Goal: Task Accomplishment & Management: Complete application form

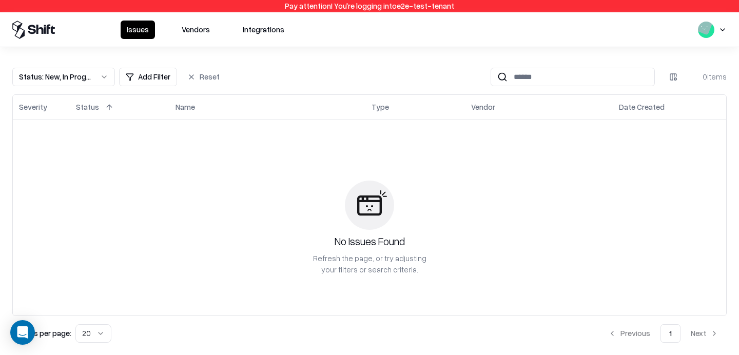
click at [194, 24] on button "Vendors" at bounding box center [195, 30] width 41 height 18
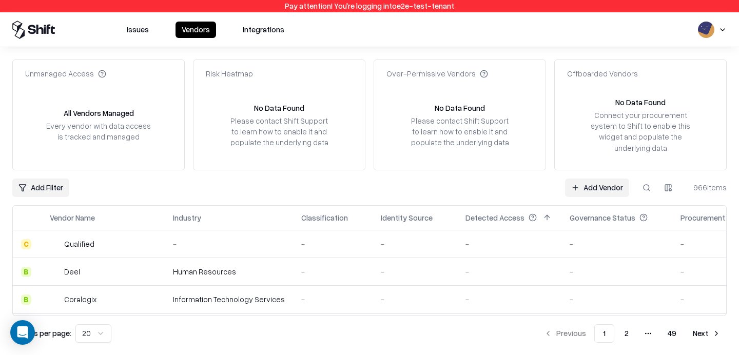
click at [653, 181] on button at bounding box center [646, 188] width 18 height 18
type input "*"
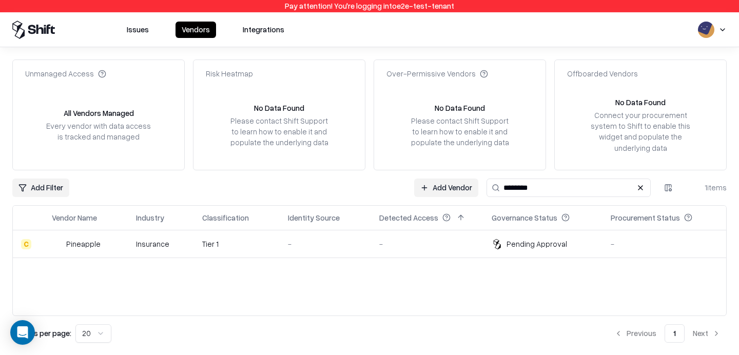
type input "********"
click at [367, 248] on td "-" at bounding box center [325, 244] width 91 height 28
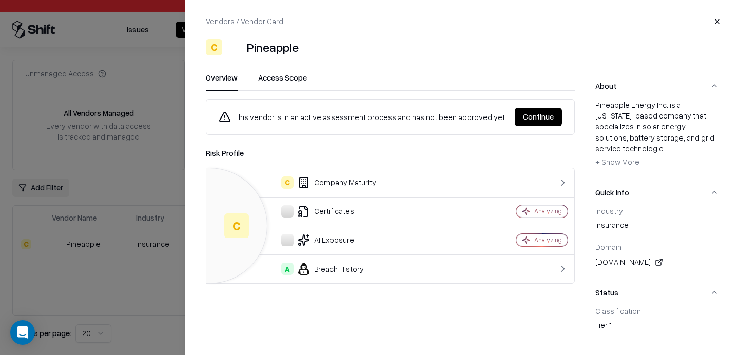
click at [521, 115] on button "Continue" at bounding box center [538, 117] width 47 height 18
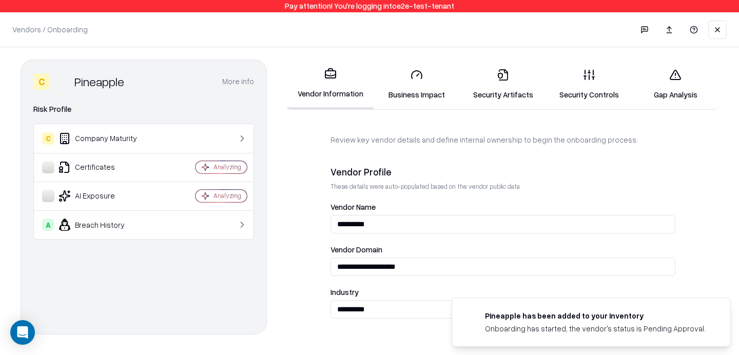
click at [604, 74] on link "Security Controls" at bounding box center [589, 85] width 86 height 48
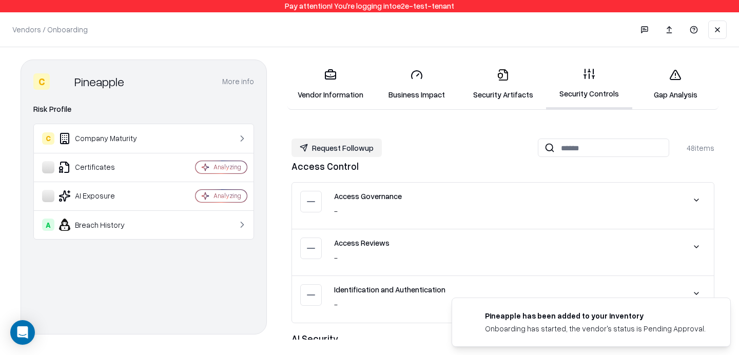
click at [675, 84] on link "Gap Analysis" at bounding box center [675, 85] width 86 height 48
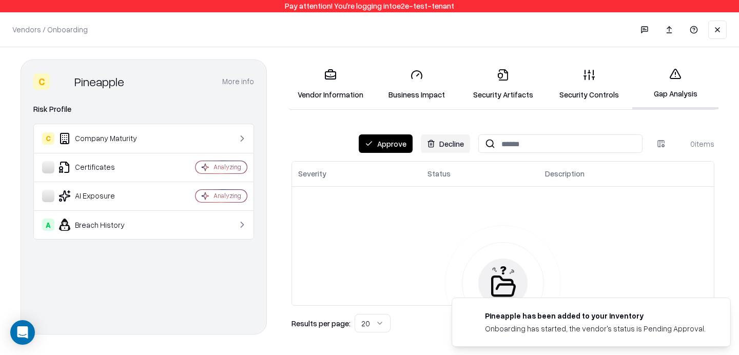
click at [395, 144] on button "Approve" at bounding box center [386, 143] width 54 height 18
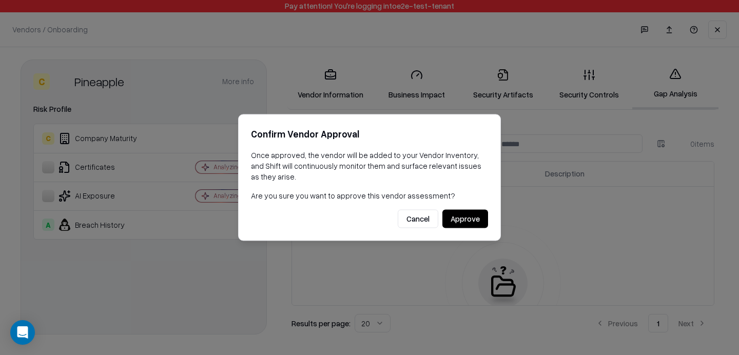
click at [465, 221] on button "Approve" at bounding box center [465, 219] width 46 height 18
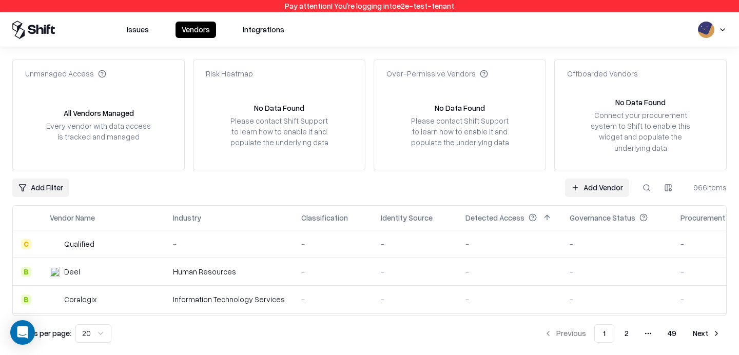
click at [650, 191] on button at bounding box center [646, 188] width 18 height 18
click at [350, 195] on div "Add Filter Add Vendor 966 items" at bounding box center [369, 188] width 714 height 18
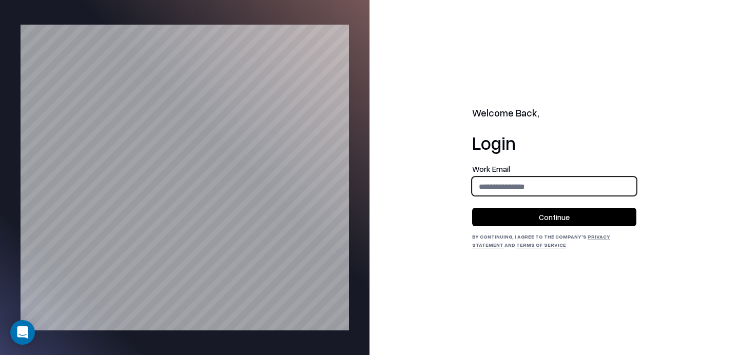
click at [511, 184] on input "email" at bounding box center [554, 186] width 163 height 19
click at [540, 190] on input "email" at bounding box center [554, 186] width 163 height 19
type input "**********"
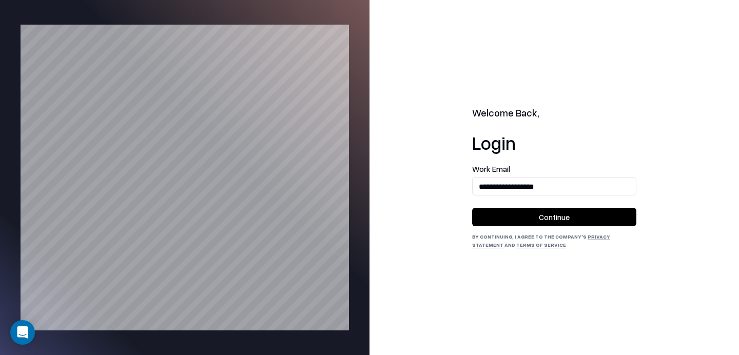
click at [530, 213] on button "Continue" at bounding box center [554, 217] width 164 height 18
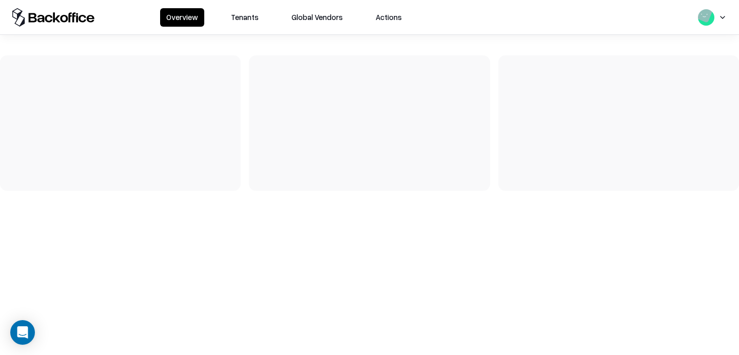
click at [248, 17] on button "Tenants" at bounding box center [245, 17] width 40 height 18
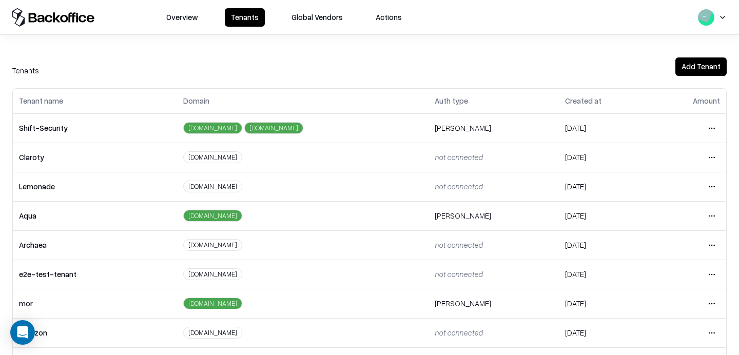
click at [712, 272] on html "Overview Tenants Global Vendors Actions Tenants Add Tenant Tenant name Domain A…" at bounding box center [369, 177] width 739 height 355
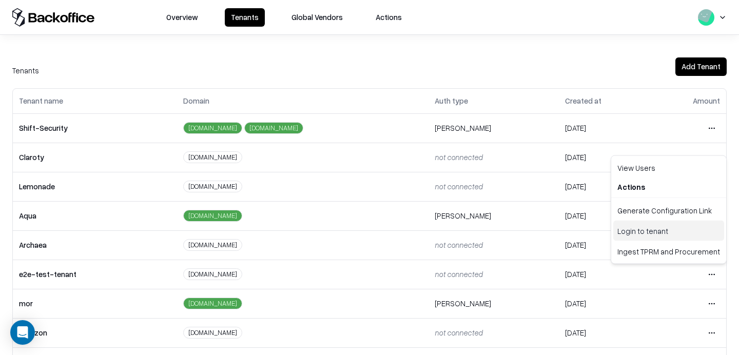
click at [631, 226] on div "Login to tenant" at bounding box center [668, 231] width 111 height 21
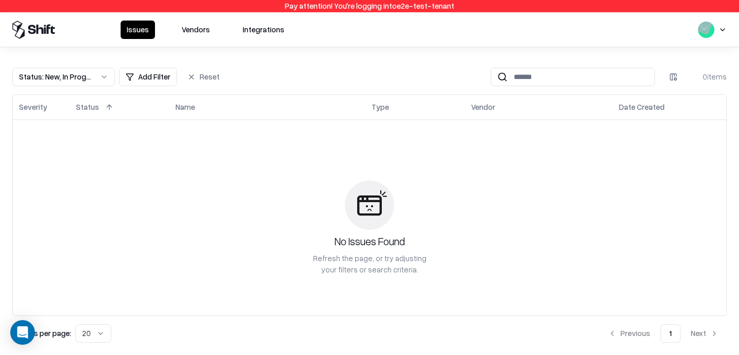
click at [198, 35] on button "Vendors" at bounding box center [195, 30] width 41 height 18
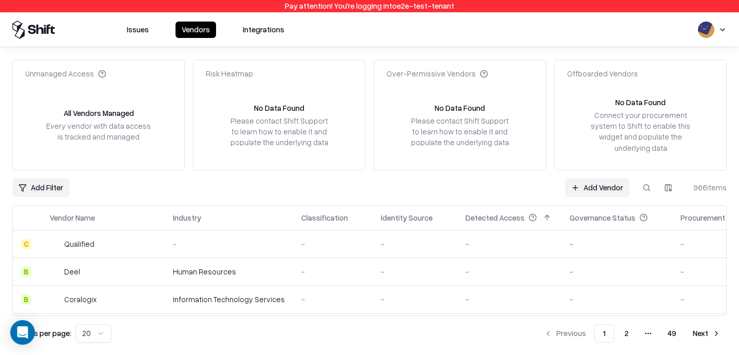
click at [650, 184] on button at bounding box center [646, 188] width 18 height 18
type input "********"
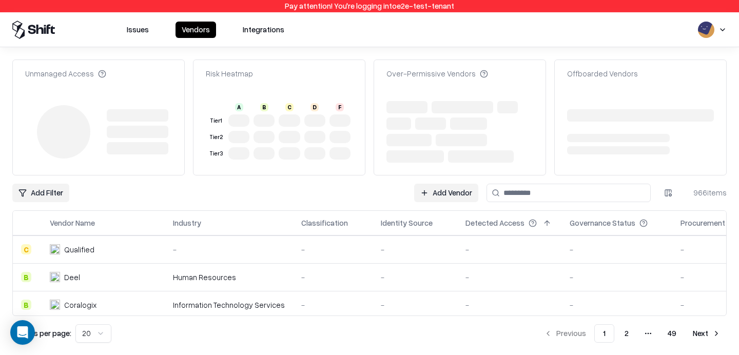
click at [443, 192] on link "Add Vendor" at bounding box center [446, 193] width 64 height 18
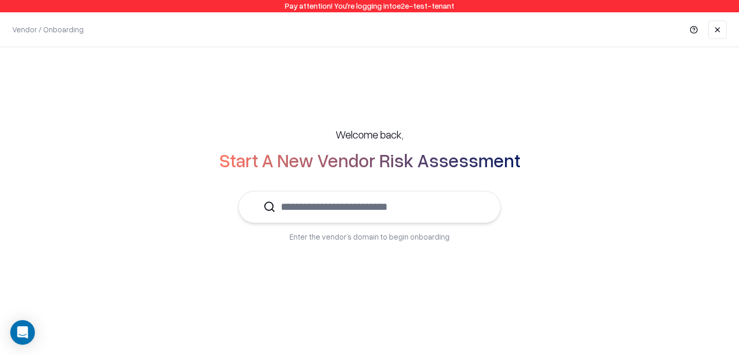
click at [376, 210] on input "text" at bounding box center [376, 206] width 200 height 31
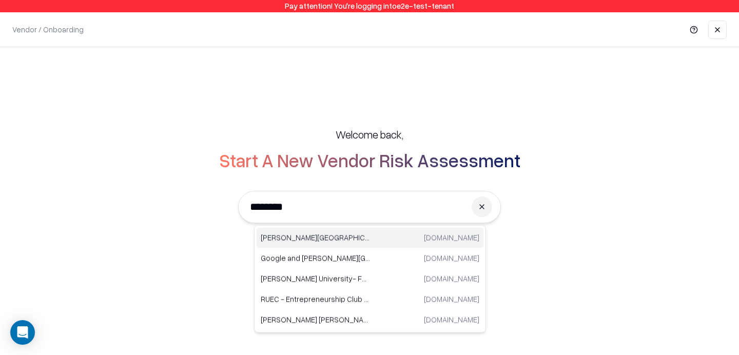
click at [352, 234] on p "Reichman University" at bounding box center [315, 237] width 109 height 11
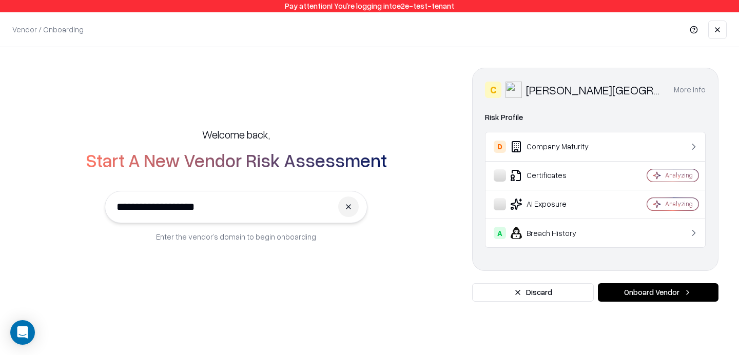
type input "**********"
click at [651, 291] on button "Onboard Vendor" at bounding box center [658, 292] width 121 height 18
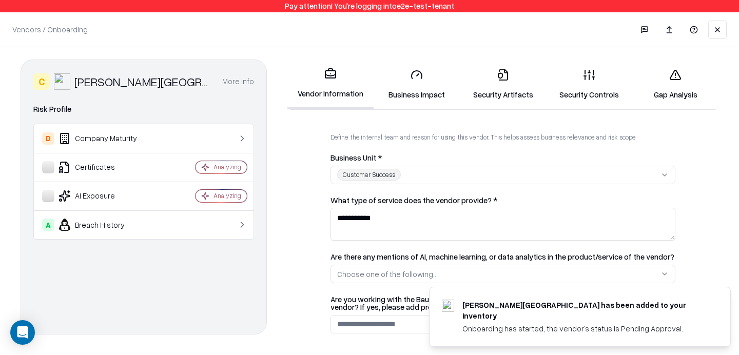
scroll to position [187, 0]
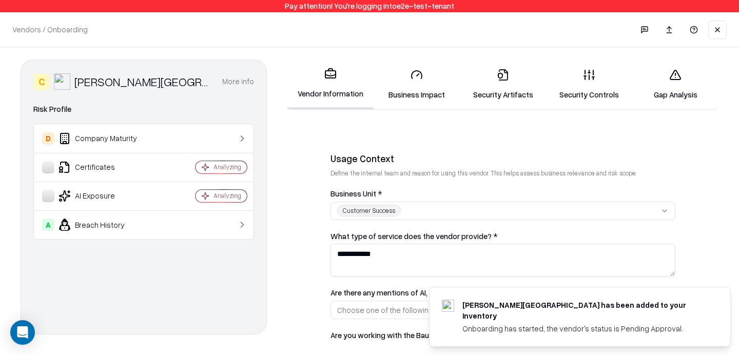
click at [417, 82] on link "Business Impact" at bounding box center [417, 85] width 86 height 48
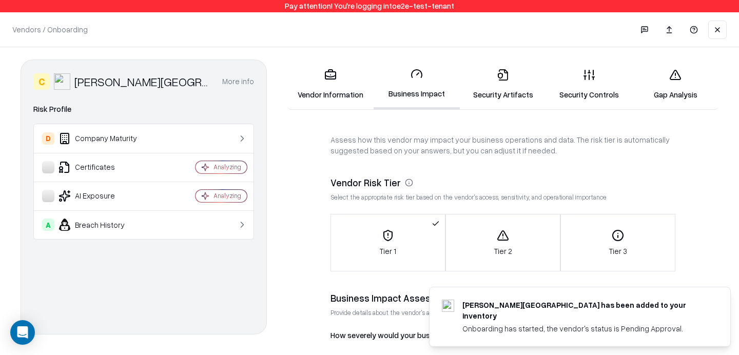
click at [489, 75] on link "Security Artifacts" at bounding box center [503, 85] width 86 height 48
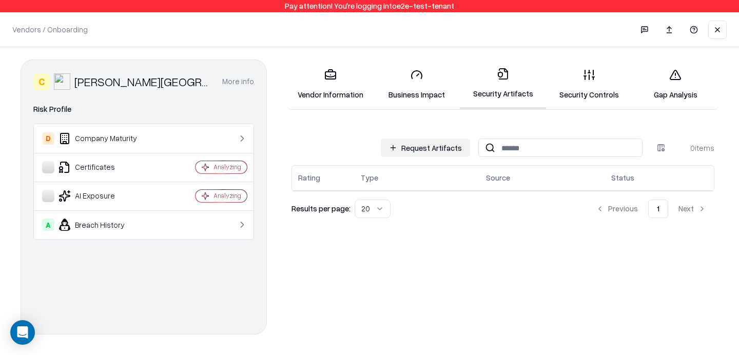
click at [578, 78] on link "Security Controls" at bounding box center [589, 85] width 86 height 48
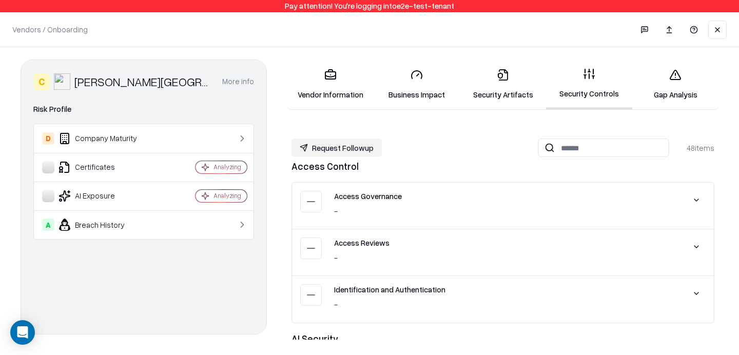
click at [344, 147] on button "Request Followup" at bounding box center [336, 148] width 90 height 18
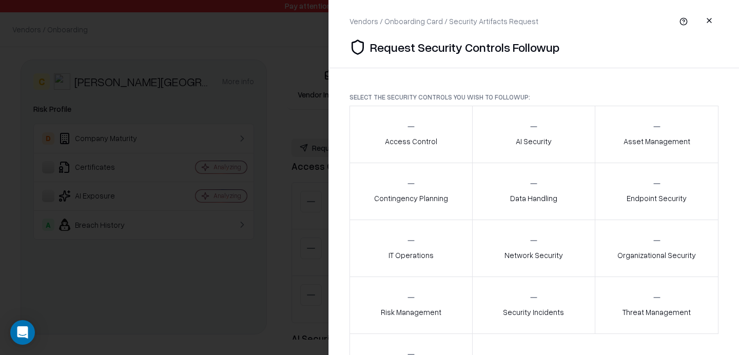
click at [280, 150] on div at bounding box center [369, 177] width 739 height 355
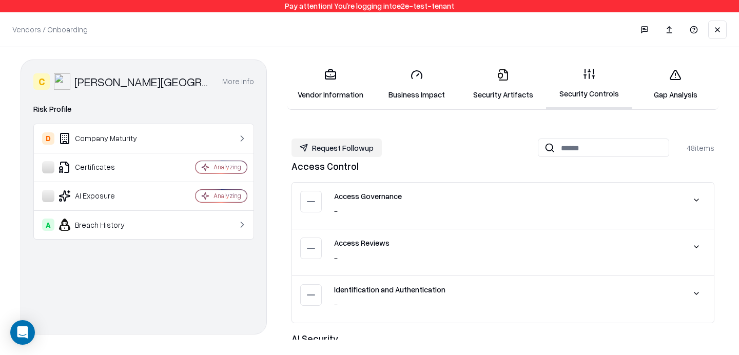
click at [498, 101] on link "Security Artifacts" at bounding box center [503, 85] width 86 height 48
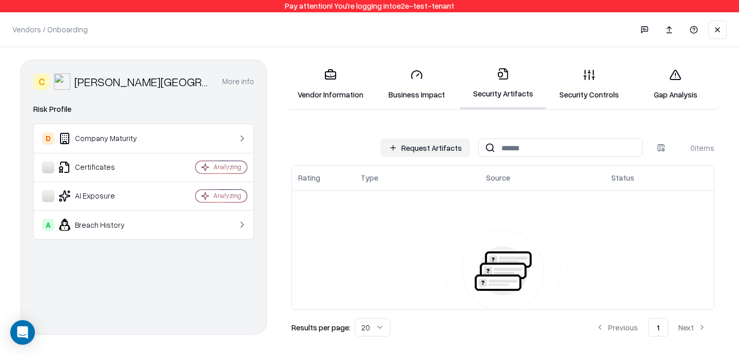
click at [323, 61] on link "Vendor Information" at bounding box center [330, 85] width 86 height 48
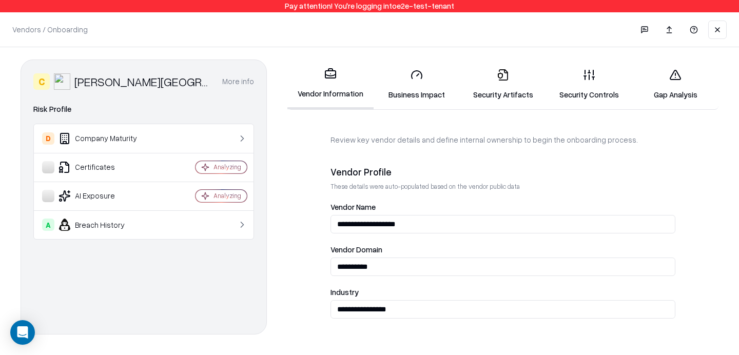
click at [503, 72] on icon at bounding box center [503, 75] width 12 height 12
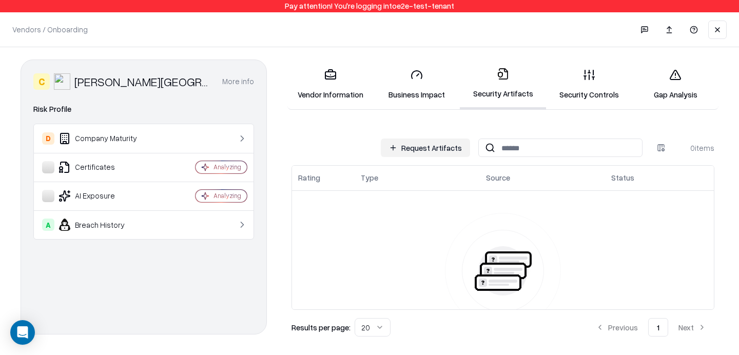
click at [410, 65] on link "Business Impact" at bounding box center [417, 85] width 86 height 48
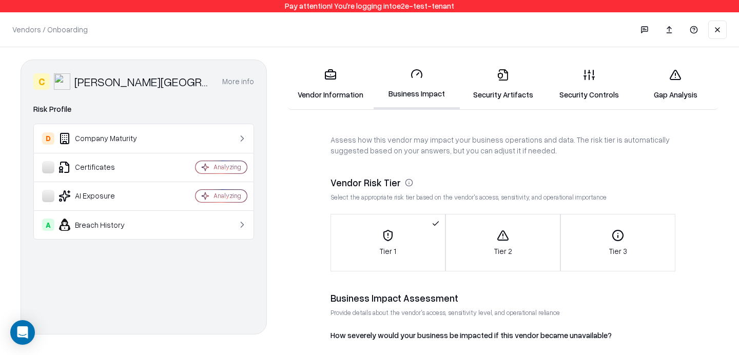
click at [500, 86] on link "Security Artifacts" at bounding box center [503, 85] width 86 height 48
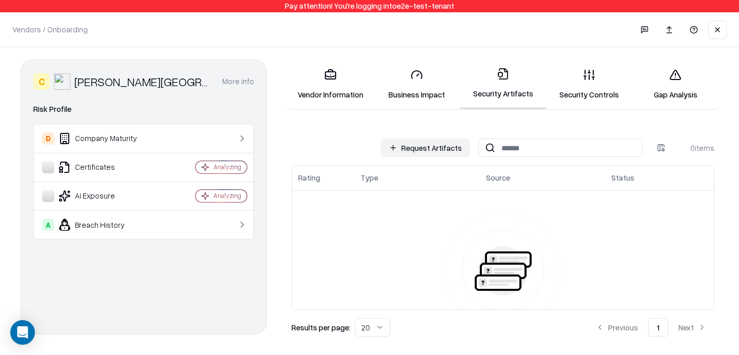
click at [413, 146] on button "Request Artifacts" at bounding box center [425, 148] width 89 height 18
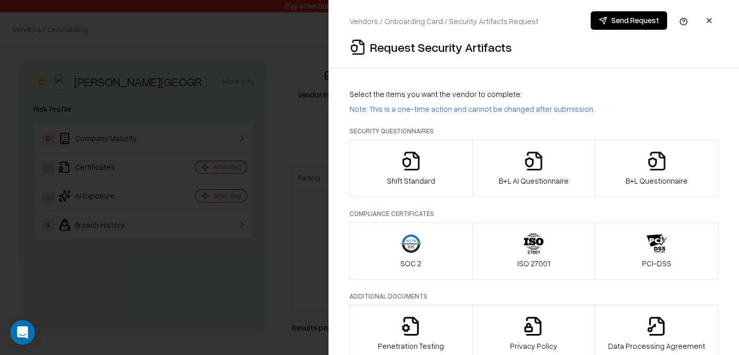
click at [713, 21] on button "button" at bounding box center [709, 20] width 18 height 18
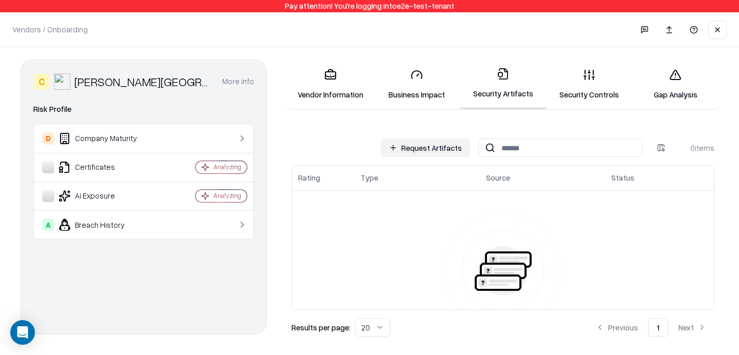
click at [321, 62] on link "Vendor Information" at bounding box center [330, 85] width 86 height 48
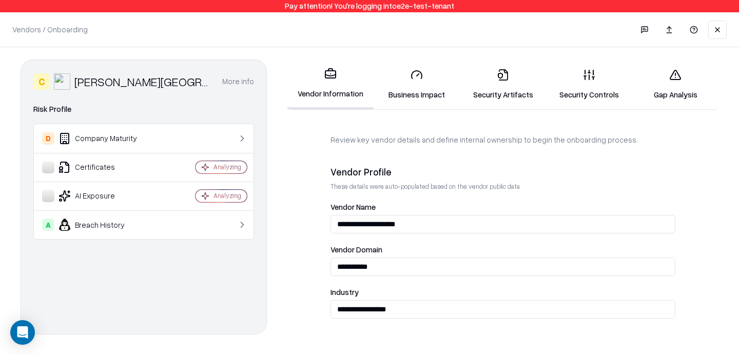
click at [720, 29] on button at bounding box center [717, 30] width 18 height 18
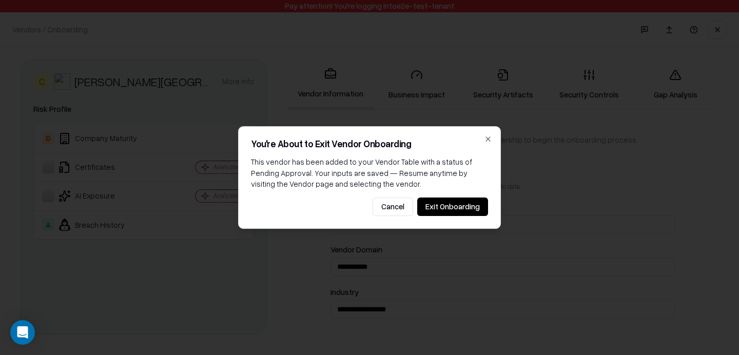
click at [473, 203] on button "Exit Onboarding" at bounding box center [452, 207] width 71 height 18
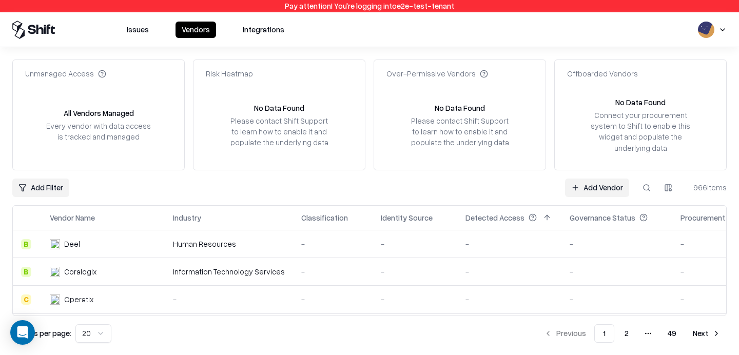
click at [617, 187] on link "Add Vendor" at bounding box center [597, 188] width 64 height 18
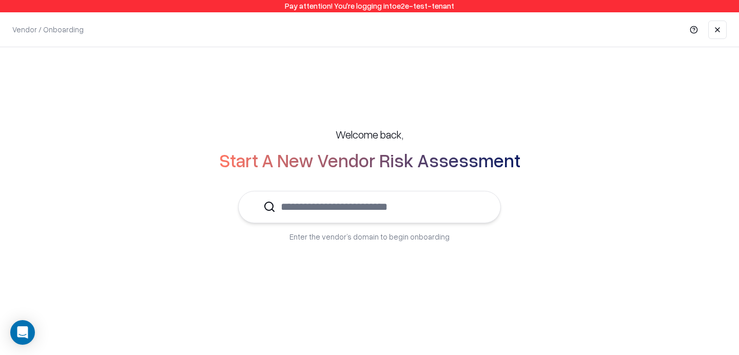
click at [368, 203] on input "text" at bounding box center [376, 206] width 200 height 31
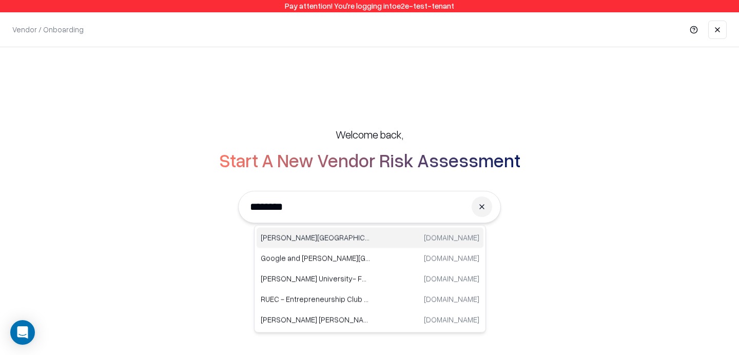
click at [330, 232] on p "Reichman University" at bounding box center [315, 237] width 109 height 11
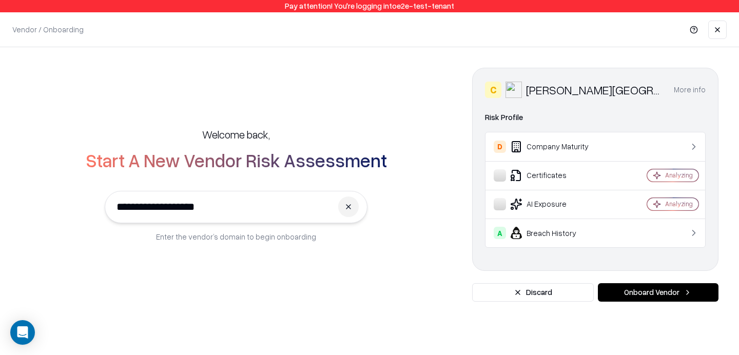
type input "**********"
click at [672, 293] on button "Onboard Vendor" at bounding box center [658, 292] width 121 height 18
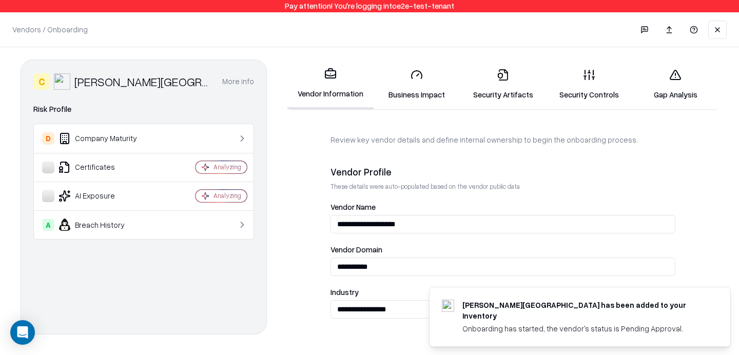
click at [596, 73] on link "Security Controls" at bounding box center [589, 85] width 86 height 48
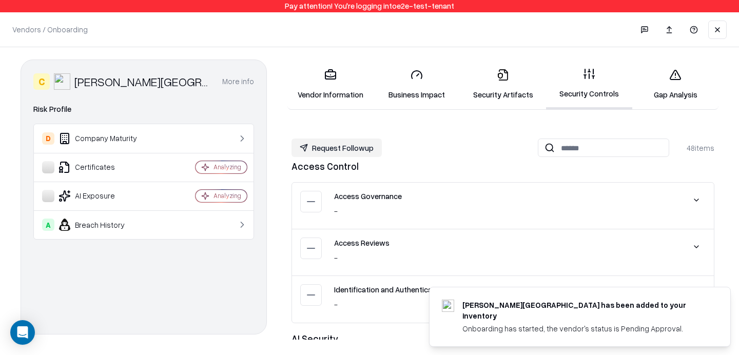
click at [654, 82] on link "Gap Analysis" at bounding box center [675, 85] width 86 height 48
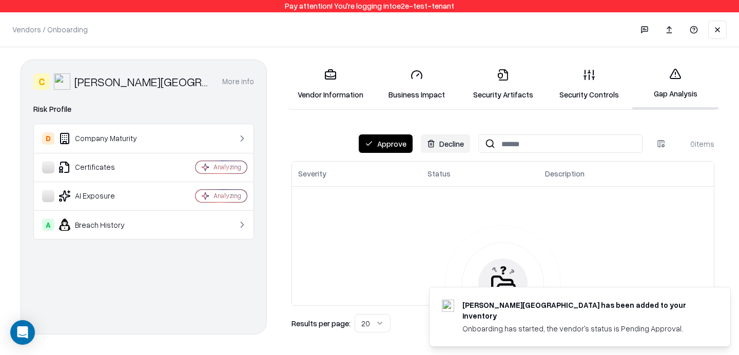
click at [384, 136] on button "Approve" at bounding box center [386, 143] width 54 height 18
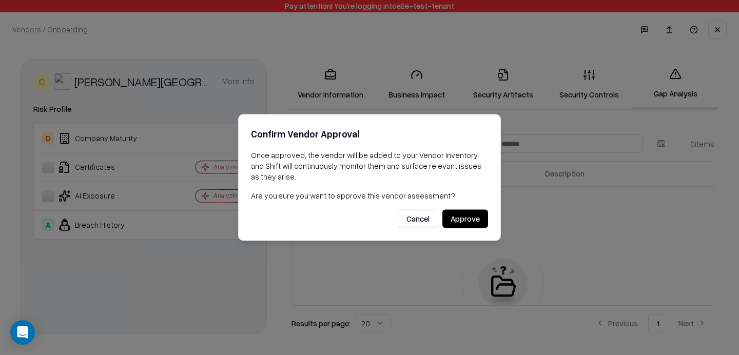
click at [468, 221] on button "Approve" at bounding box center [465, 219] width 46 height 18
